Goal: Task Accomplishment & Management: Manage account settings

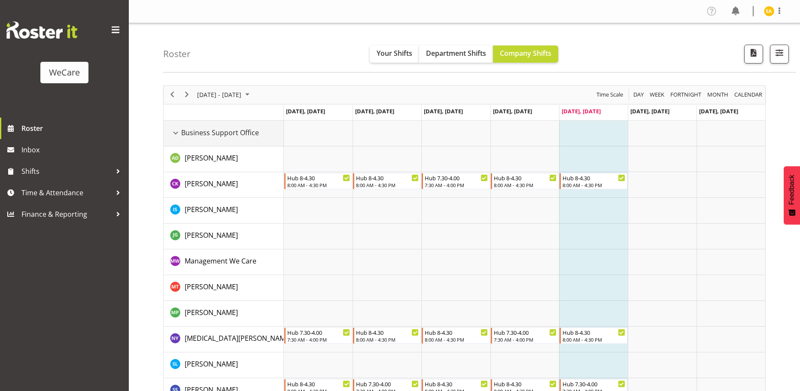
click at [181, 136] on div "Business Support Office resource" at bounding box center [175, 133] width 11 height 11
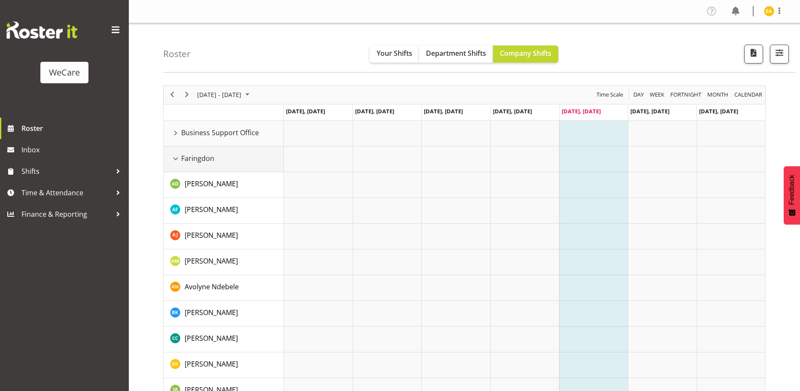
click at [177, 159] on div "Faringdon resource" at bounding box center [175, 158] width 11 height 11
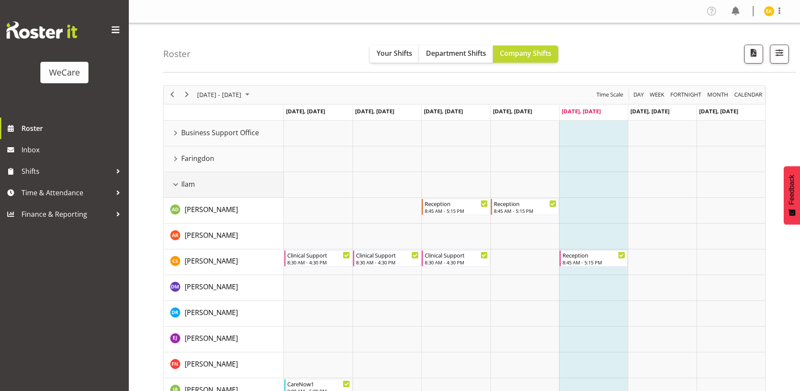
click at [177, 187] on div "Ilam resource" at bounding box center [175, 184] width 11 height 11
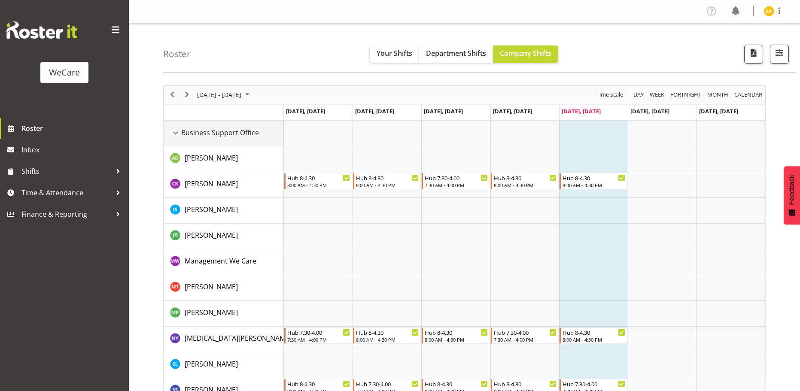
click at [178, 130] on div "Business Support Office resource" at bounding box center [175, 133] width 11 height 11
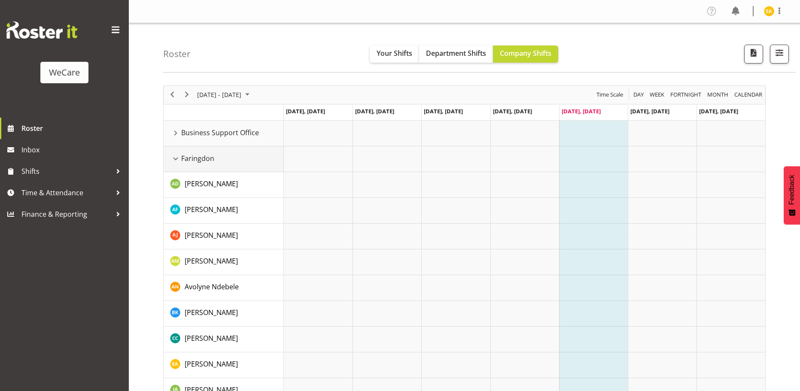
click at [178, 159] on div "Faringdon resource" at bounding box center [175, 158] width 11 height 11
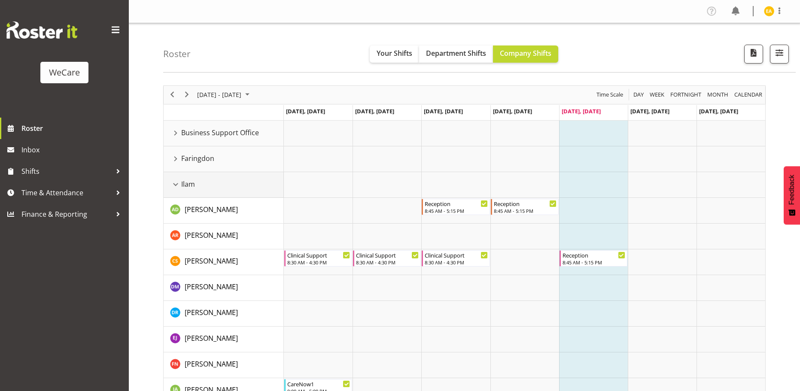
click at [174, 183] on div "Ilam resource" at bounding box center [175, 184] width 11 height 11
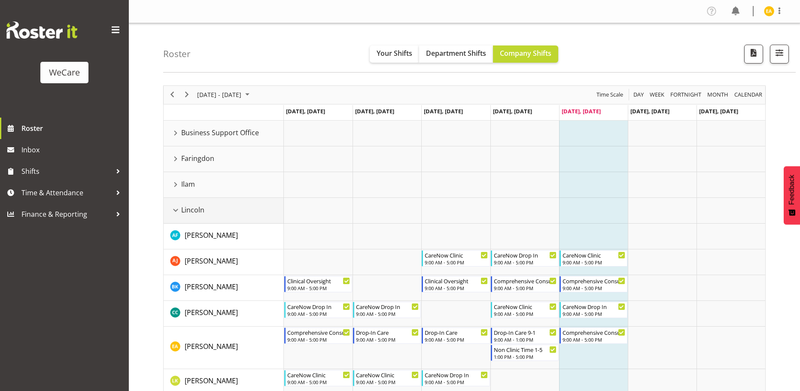
click at [177, 209] on div "Lincoln resource" at bounding box center [175, 210] width 11 height 11
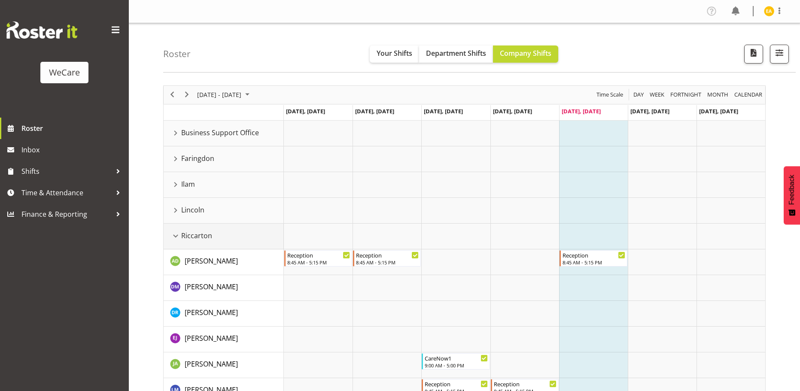
click at [178, 235] on div "Riccarton resource" at bounding box center [175, 236] width 11 height 11
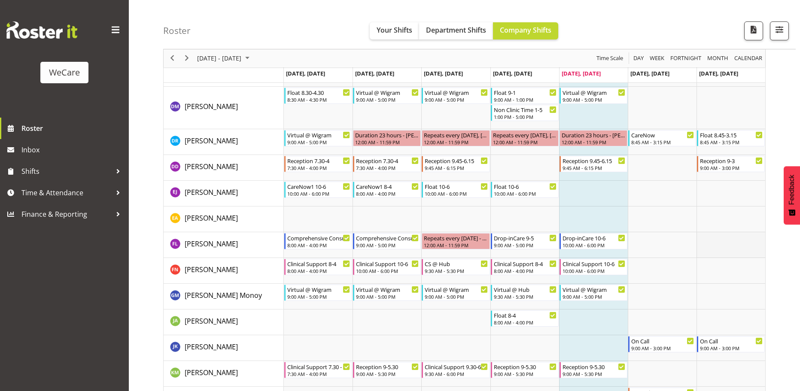
scroll to position [491, 0]
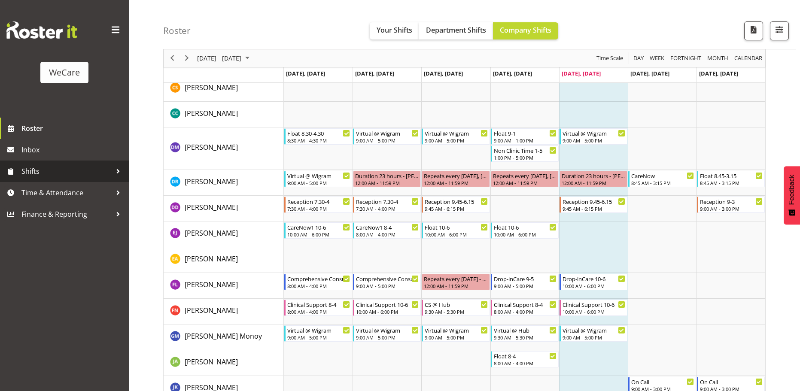
click at [110, 172] on span "Shifts" at bounding box center [66, 171] width 90 height 13
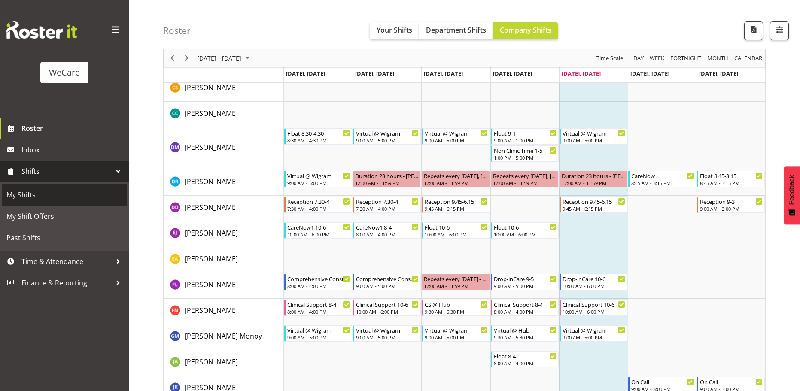
click at [12, 192] on span "My Shifts" at bounding box center [64, 195] width 116 height 13
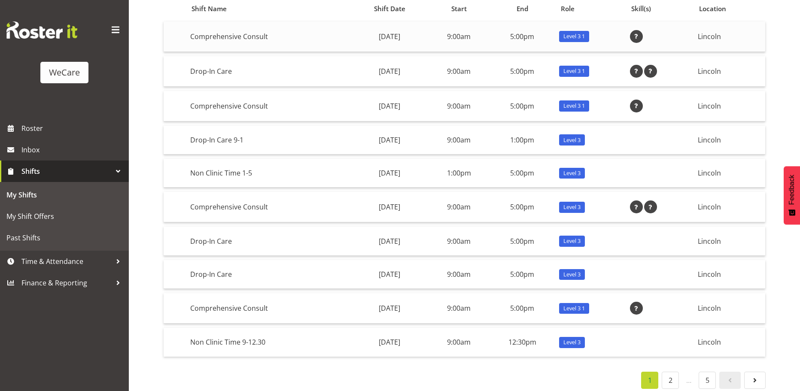
scroll to position [102, 0]
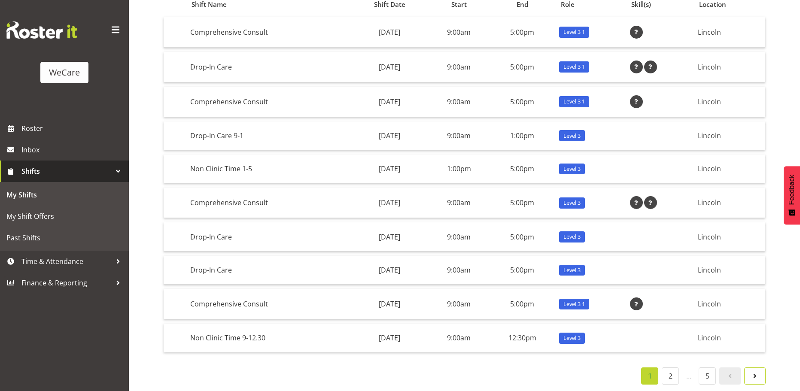
click at [754, 373] on span at bounding box center [755, 376] width 10 height 10
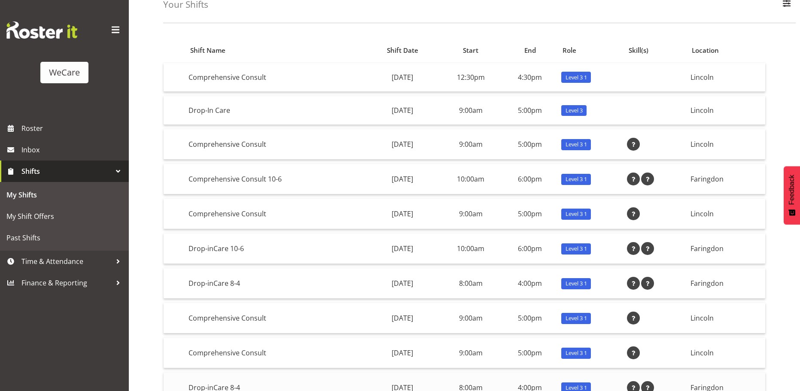
scroll to position [106, 0]
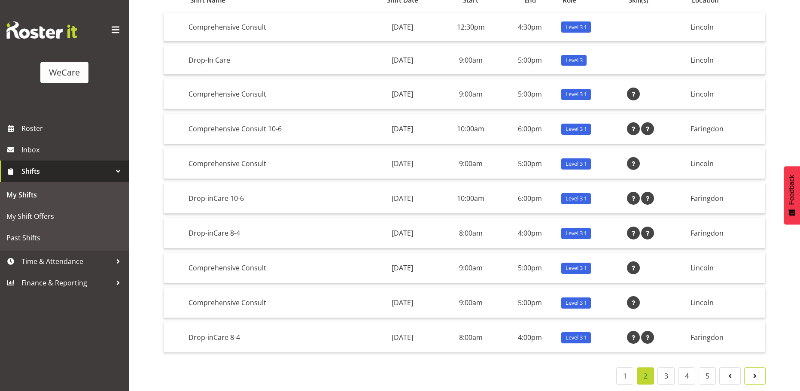
click at [758, 371] on span at bounding box center [755, 376] width 10 height 10
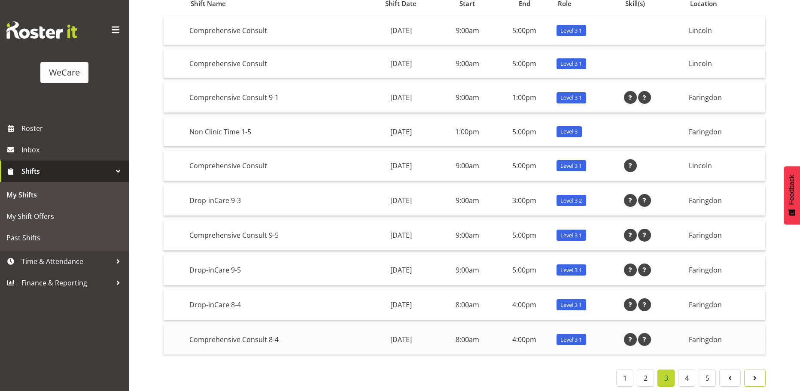
scroll to position [105, 0]
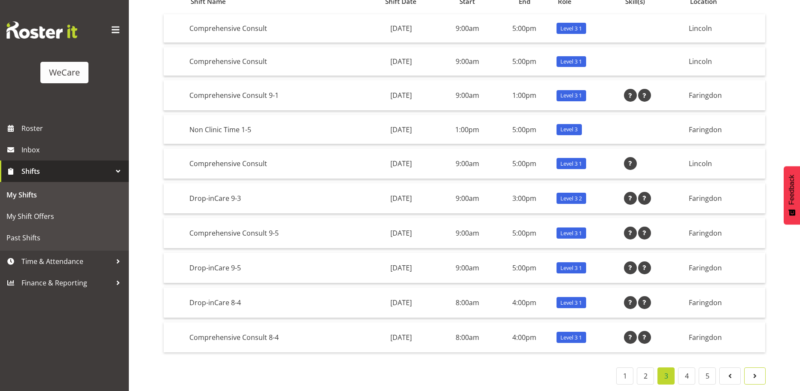
click at [757, 371] on span at bounding box center [755, 376] width 10 height 10
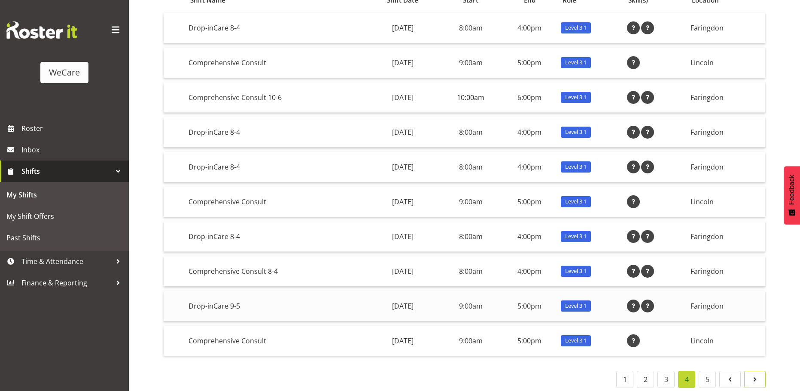
scroll to position [110, 0]
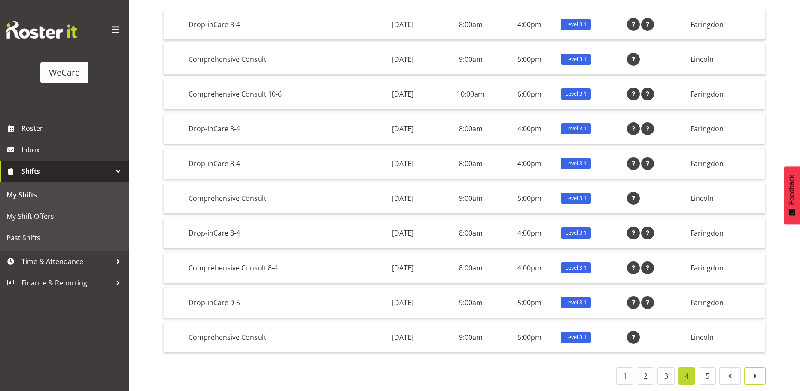
click at [755, 371] on span at bounding box center [755, 376] width 10 height 10
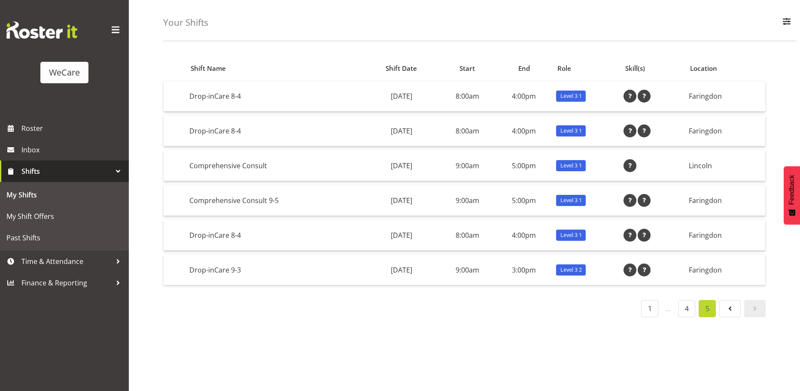
scroll to position [38, 0]
